Goal: Book appointment/travel/reservation

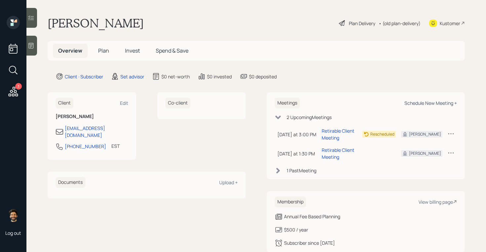
click at [421, 100] on div "Schedule New Meeting +" at bounding box center [430, 103] width 53 height 6
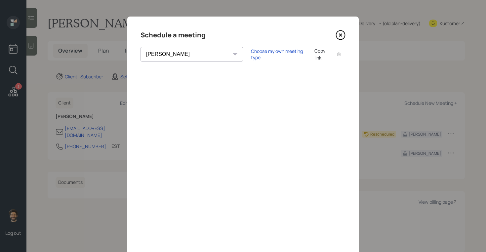
click at [184, 54] on select "[PERSON_NAME] [PERSON_NAME] [PERSON_NAME] [PERSON_NAME] [PERSON_NAME] [PERSON_N…" at bounding box center [191, 54] width 102 height 15
select select "f14b762f-c7c2-4b89-9227-8fa891345eea"
click at [140, 47] on select "[PERSON_NAME] [PERSON_NAME] [PERSON_NAME] [PERSON_NAME] [PERSON_NAME] [PERSON_N…" at bounding box center [191, 54] width 102 height 15
click at [341, 34] on icon at bounding box center [340, 35] width 10 height 10
